Goal: Task Accomplishment & Management: Manage account settings

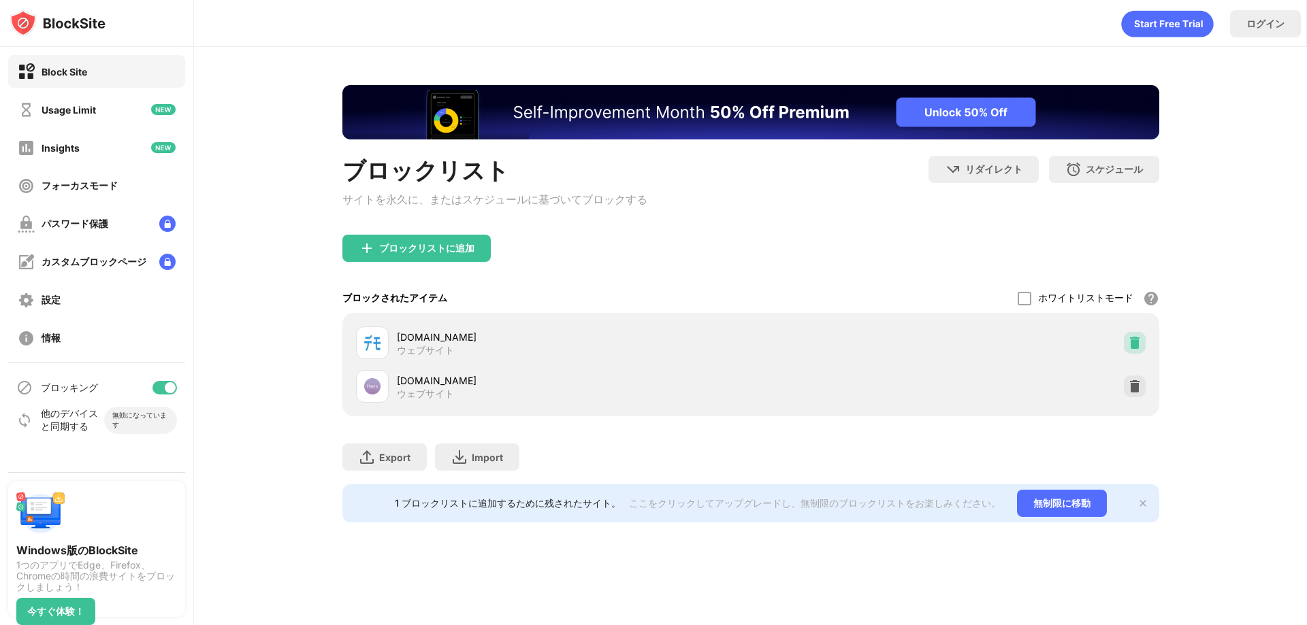
click at [1132, 349] on img at bounding box center [1135, 343] width 14 height 14
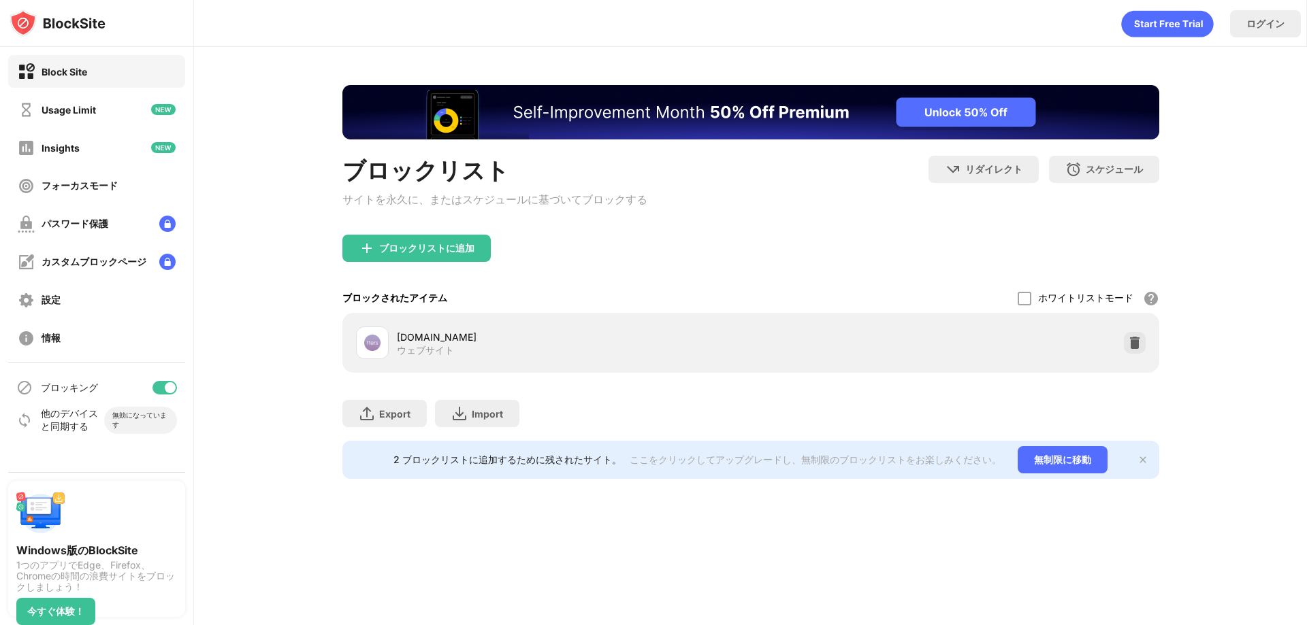
click at [1135, 350] on img at bounding box center [1135, 343] width 14 height 14
